Goal: Information Seeking & Learning: Learn about a topic

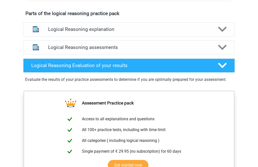
scroll to position [274, 0]
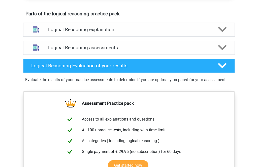
click at [216, 70] on div at bounding box center [221, 65] width 17 height 9
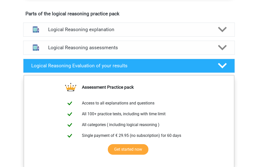
click at [217, 50] on div at bounding box center [221, 47] width 17 height 9
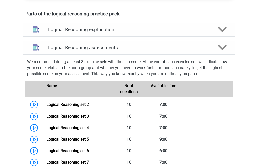
click at [216, 52] on div at bounding box center [221, 47] width 17 height 9
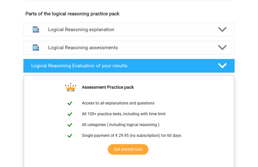
click at [223, 32] on polygon at bounding box center [222, 30] width 9 height 6
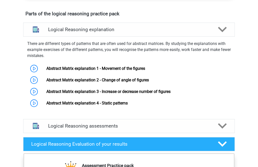
click at [220, 34] on icon at bounding box center [222, 29] width 9 height 9
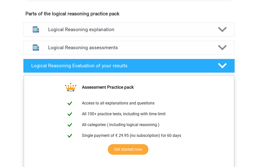
click at [219, 34] on icon at bounding box center [222, 29] width 9 height 9
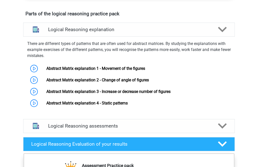
click at [219, 37] on div "Logical Reasoning explanation" at bounding box center [128, 30] width 211 height 14
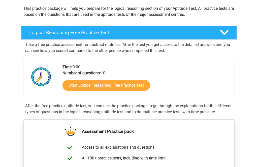
scroll to position [50, 0]
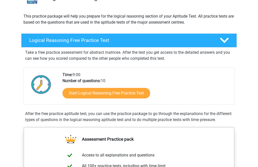
click at [135, 90] on link "Start Logical Reasoning Free Practice Test" at bounding box center [106, 93] width 88 height 11
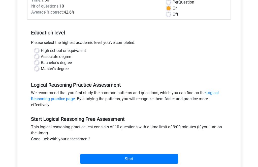
scroll to position [78, 0]
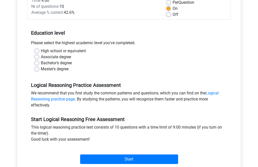
click at [60, 66] on label "Bachelor's degree" at bounding box center [56, 63] width 31 height 6
click at [39, 65] on input "Bachelor's degree" at bounding box center [37, 62] width 4 height 5
radio input "true"
click at [217, 91] on link "Logical Reasoning practice page" at bounding box center [124, 96] width 187 height 11
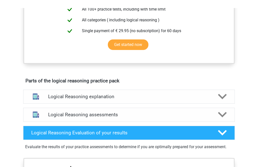
scroll to position [206, 0]
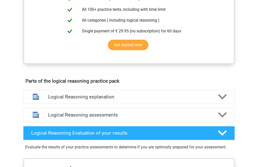
click at [207, 97] on div "Logical Reasoning explanation" at bounding box center [128, 97] width 211 height 14
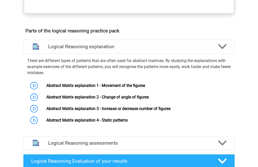
scroll to position [267, 0]
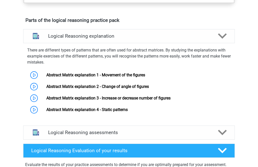
click at [46, 77] on link "Abstract Matrix explanation 1 - Movement of the figures" at bounding box center [95, 75] width 99 height 5
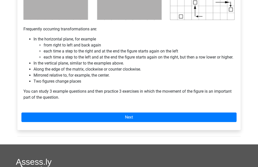
scroll to position [315, 0]
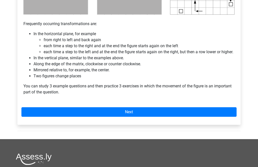
click at [201, 117] on link "Next" at bounding box center [128, 112] width 215 height 10
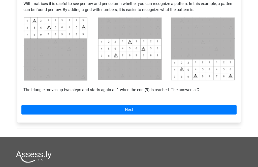
scroll to position [259, 0]
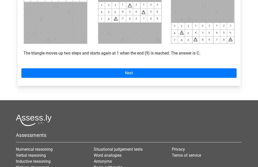
click at [185, 75] on link "Next" at bounding box center [128, 74] width 215 height 10
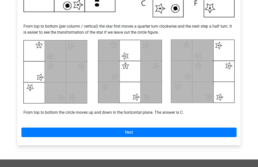
scroll to position [203, 0]
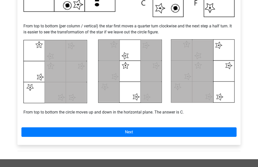
click at [182, 130] on link "Next" at bounding box center [128, 133] width 215 height 10
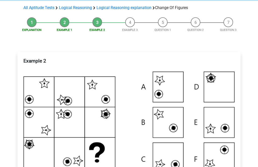
scroll to position [0, 0]
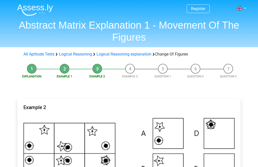
click at [121, 56] on link "Logical Reasoning explanation" at bounding box center [123, 54] width 55 height 5
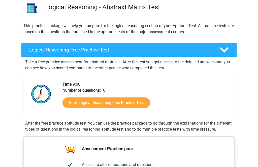
scroll to position [40, 0]
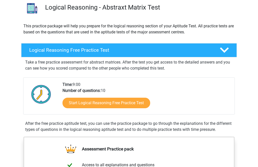
click at [143, 103] on link "Start Logical Reasoning Free Practice Test" at bounding box center [106, 103] width 88 height 11
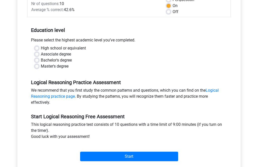
scroll to position [87, 0]
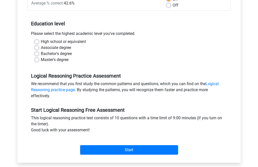
click at [62, 52] on label "Bachelor's degree" at bounding box center [56, 54] width 31 height 6
click at [39, 52] on input "Bachelor's degree" at bounding box center [37, 53] width 4 height 5
radio input "true"
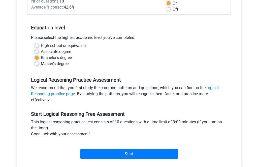
scroll to position [85, 0]
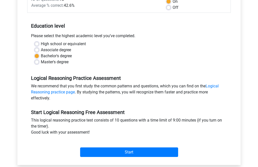
click at [133, 150] on input "Start" at bounding box center [129, 153] width 98 height 10
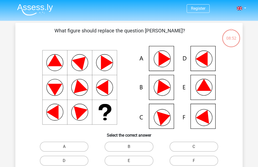
scroll to position [1, 0]
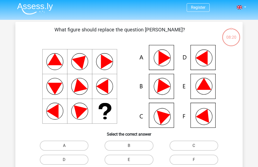
click at [205, 112] on icon at bounding box center [204, 114] width 18 height 17
click at [206, 159] on label "F" at bounding box center [193, 160] width 49 height 10
click at [197, 160] on input "F" at bounding box center [194, 161] width 3 height 3
radio input "true"
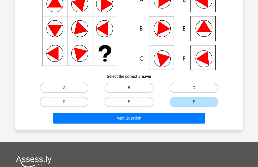
scroll to position [62, 0]
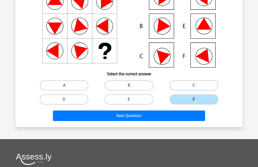
click at [173, 117] on button "Next Question" at bounding box center [129, 116] width 152 height 11
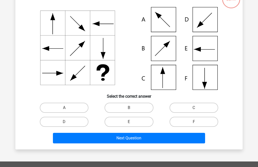
scroll to position [23, 0]
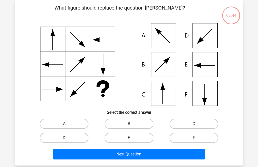
click at [199, 123] on label "C" at bounding box center [193, 124] width 49 height 10
click at [197, 124] on input "C" at bounding box center [194, 125] width 3 height 3
radio input "true"
click at [178, 156] on button "Next Question" at bounding box center [129, 154] width 152 height 11
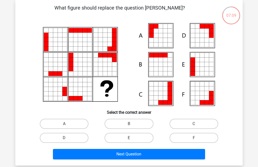
click at [162, 33] on icon at bounding box center [160, 31] width 5 height 5
click at [63, 122] on label "A" at bounding box center [64, 124] width 49 height 10
click at [64, 124] on input "A" at bounding box center [65, 125] width 3 height 3
radio input "true"
click at [136, 160] on button "Next Question" at bounding box center [129, 154] width 152 height 11
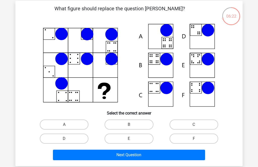
scroll to position [23, 0]
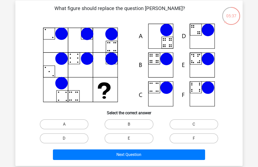
click at [139, 122] on label "B" at bounding box center [128, 124] width 49 height 10
click at [132, 125] on input "B" at bounding box center [130, 126] width 3 height 3
radio input "true"
click at [134, 157] on button "Next Question" at bounding box center [129, 155] width 152 height 11
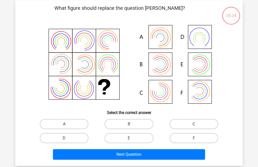
scroll to position [23, 0]
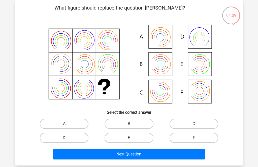
click at [137, 134] on label "E" at bounding box center [128, 138] width 49 height 10
click at [132, 138] on input "E" at bounding box center [130, 139] width 3 height 3
radio input "true"
click at [152, 152] on button "Next Question" at bounding box center [129, 154] width 152 height 11
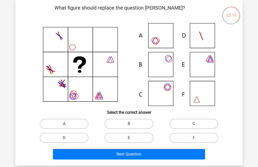
click at [197, 127] on input "C" at bounding box center [194, 125] width 3 height 3
radio input "true"
click at [173, 158] on button "Next Question" at bounding box center [129, 154] width 152 height 11
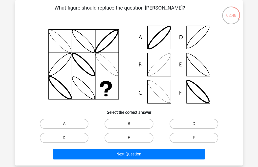
click at [136, 121] on label "B" at bounding box center [128, 124] width 49 height 10
click at [132, 124] on input "B" at bounding box center [130, 125] width 3 height 3
radio input "true"
click at [175, 155] on button "Next Question" at bounding box center [129, 154] width 152 height 11
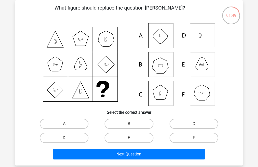
click at [207, 139] on label "F" at bounding box center [193, 138] width 49 height 10
click at [197, 139] on input "F" at bounding box center [194, 139] width 3 height 3
radio input "true"
click at [196, 152] on button "Next Question" at bounding box center [129, 154] width 152 height 11
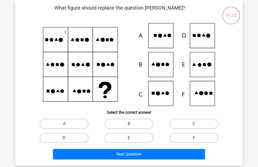
click at [93, 57] on icon at bounding box center [105, 64] width 25 height 25
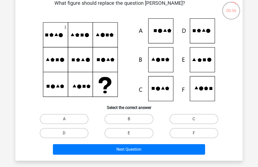
scroll to position [27, 0]
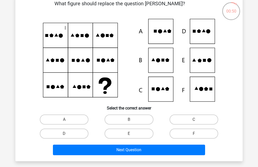
click at [138, 134] on label "E" at bounding box center [128, 134] width 49 height 10
click at [132, 134] on input "E" at bounding box center [130, 135] width 3 height 3
radio input "true"
click at [137, 150] on button "Next Question" at bounding box center [129, 150] width 152 height 11
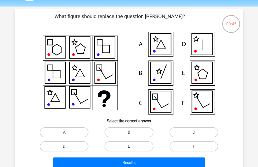
scroll to position [15, 0]
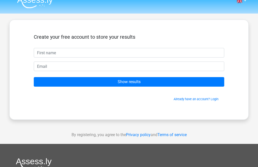
click at [196, 58] on input "text" at bounding box center [129, 53] width 190 height 10
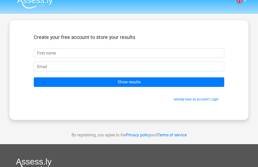
scroll to position [7, 0]
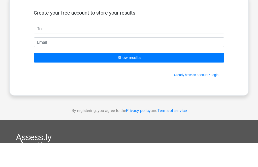
type input "Tee"
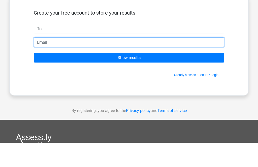
click at [52, 62] on input "email" at bounding box center [129, 67] width 190 height 10
type input "[EMAIL_ADDRESS][DOMAIN_NAME]"
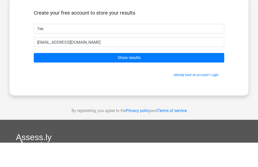
click at [164, 78] on input "Show results" at bounding box center [129, 83] width 190 height 10
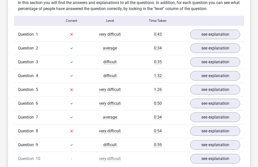
scroll to position [383, 0]
click at [209, 130] on link "see explanation" at bounding box center [215, 132] width 50 height 10
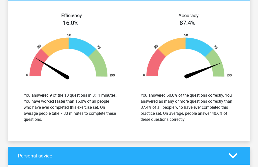
scroll to position [796, 0]
